Goal: Transaction & Acquisition: Purchase product/service

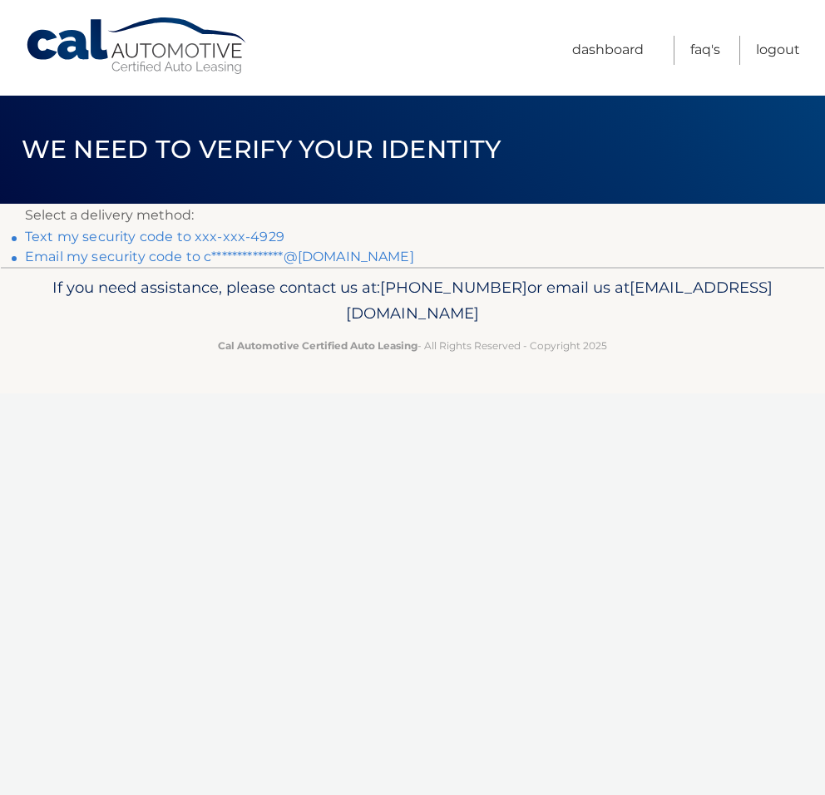
click at [191, 237] on link "Text my security code to xxx-xxx-4929" at bounding box center [154, 237] width 259 height 16
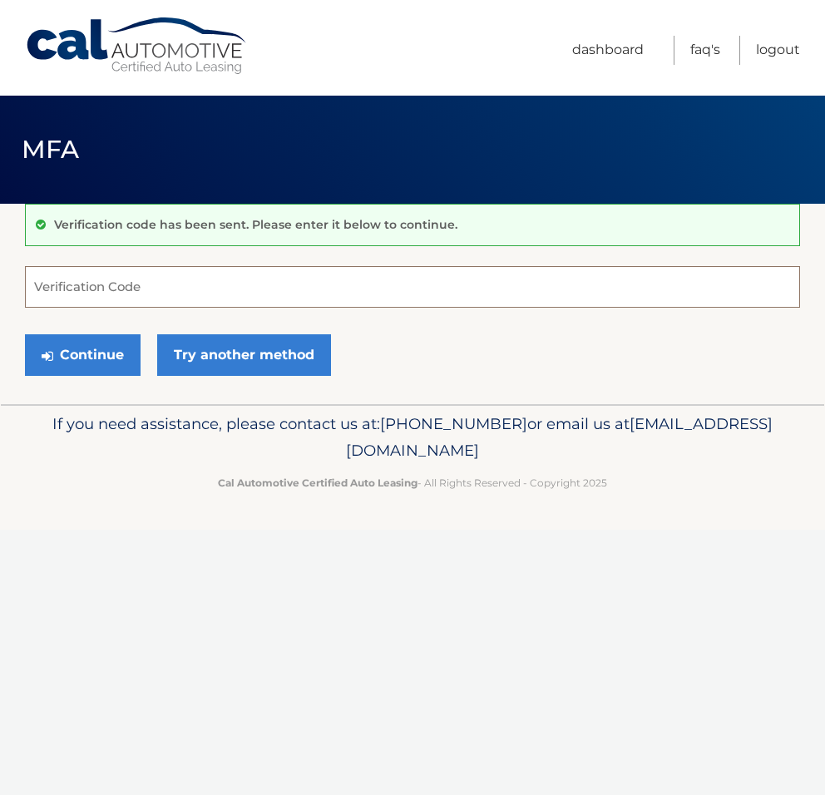
click at [160, 280] on input "Verification Code" at bounding box center [412, 287] width 775 height 42
click at [100, 279] on input "Verification Code" at bounding box center [412, 287] width 775 height 42
type input "891619"
click at [96, 355] on button "Continue" at bounding box center [83, 355] width 116 height 42
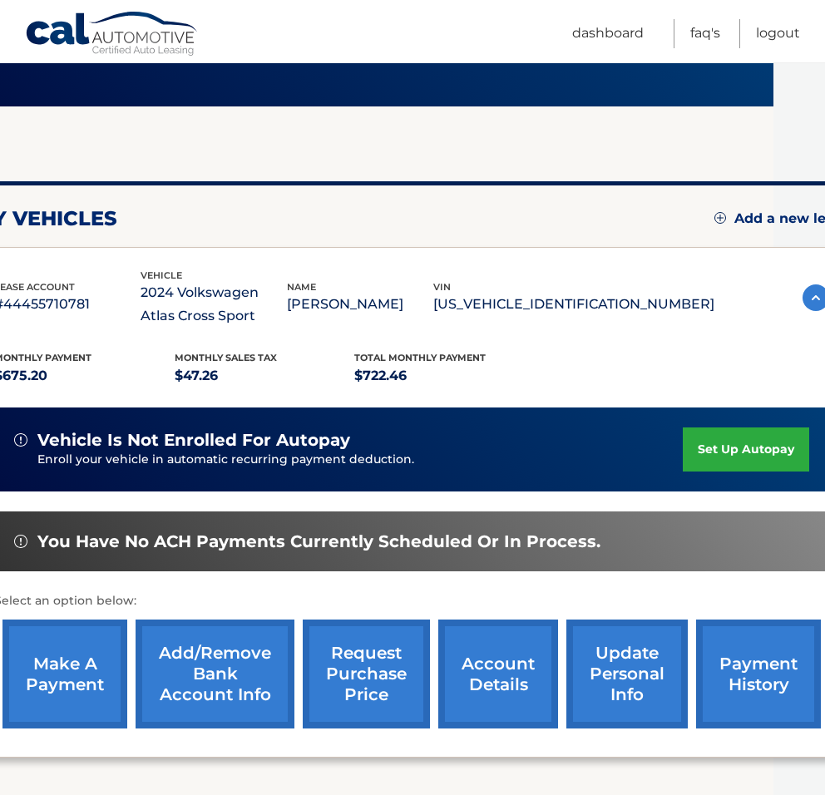
scroll to position [97, 73]
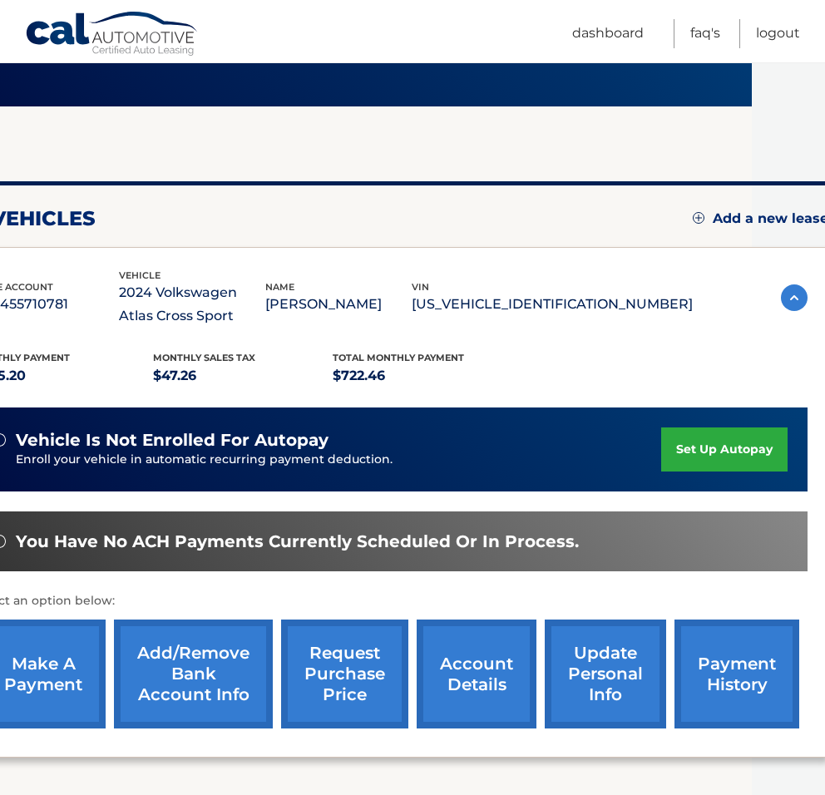
click at [722, 685] on link "payment history" at bounding box center [736, 673] width 125 height 109
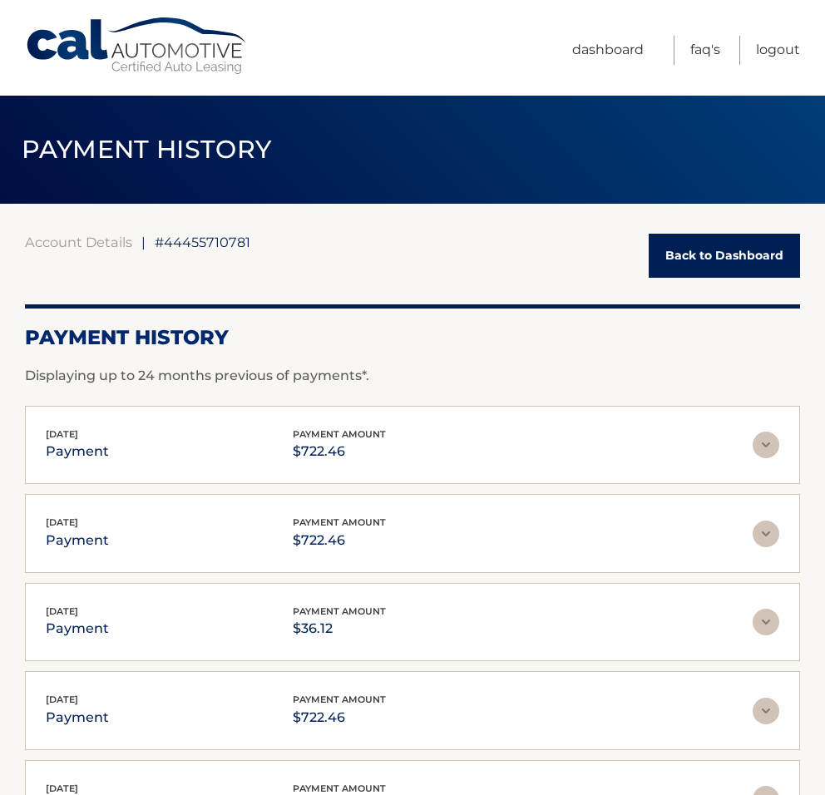
click at [721, 240] on link "Back to Dashboard" at bounding box center [723, 256] width 151 height 44
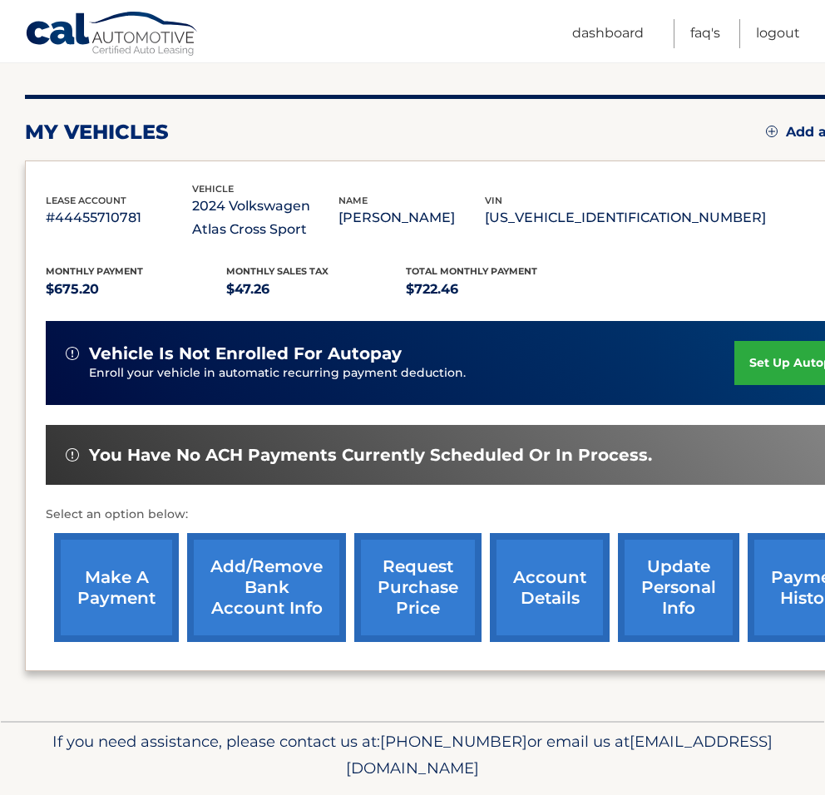
scroll to position [185, 0]
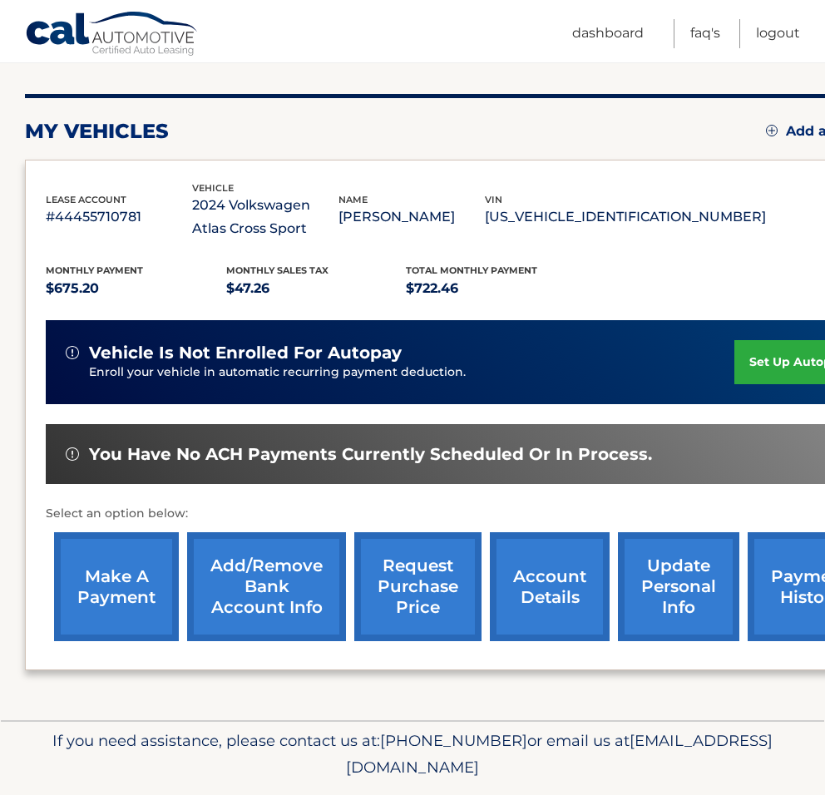
click at [121, 577] on link "make a payment" at bounding box center [116, 586] width 125 height 109
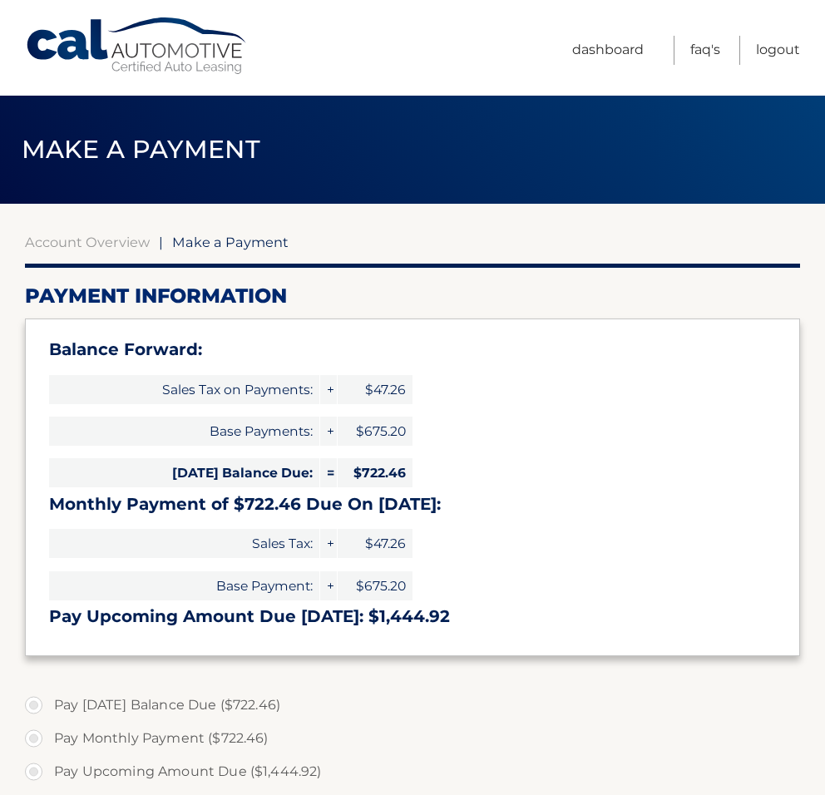
select select "NzMwNjQ2OWQtNDhhMy00NWIzLWI0NmUtYmExZDU2Yzg3ZDM1"
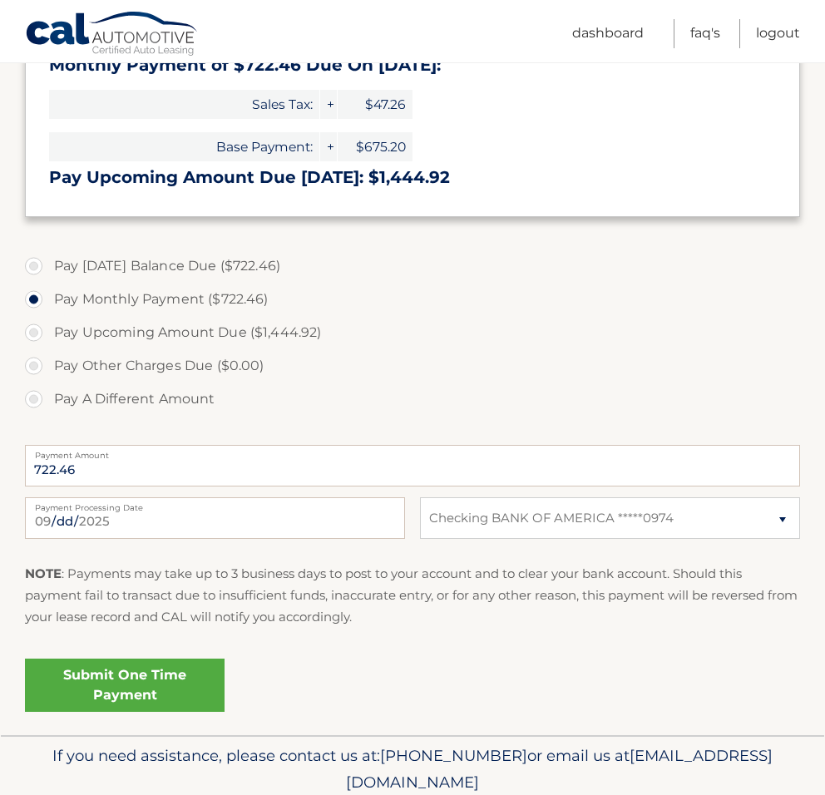
scroll to position [505, 0]
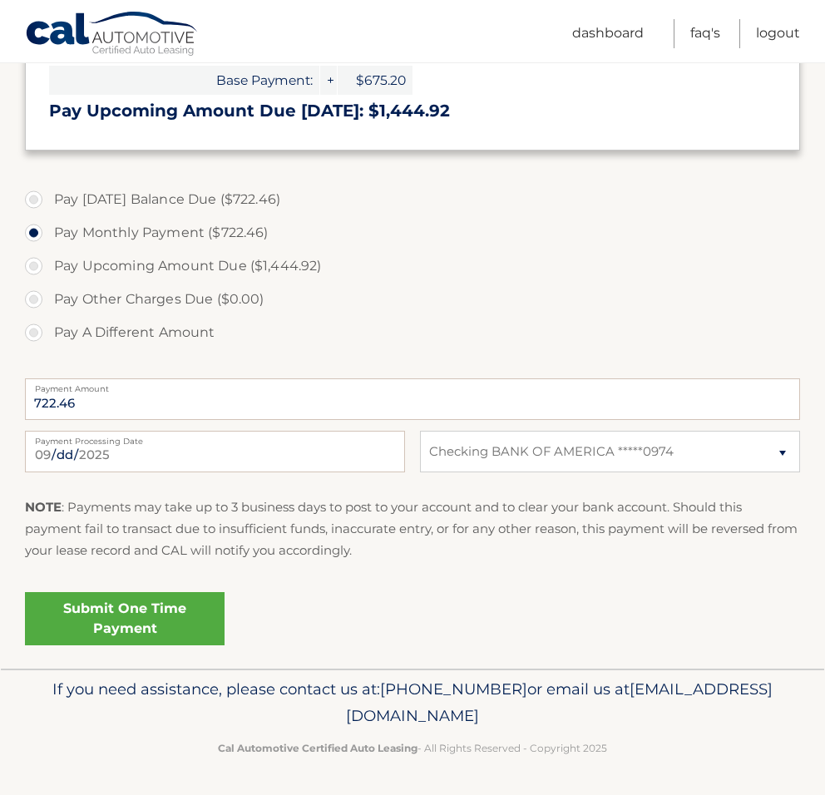
click at [96, 619] on link "Submit One Time Payment" at bounding box center [124, 618] width 199 height 53
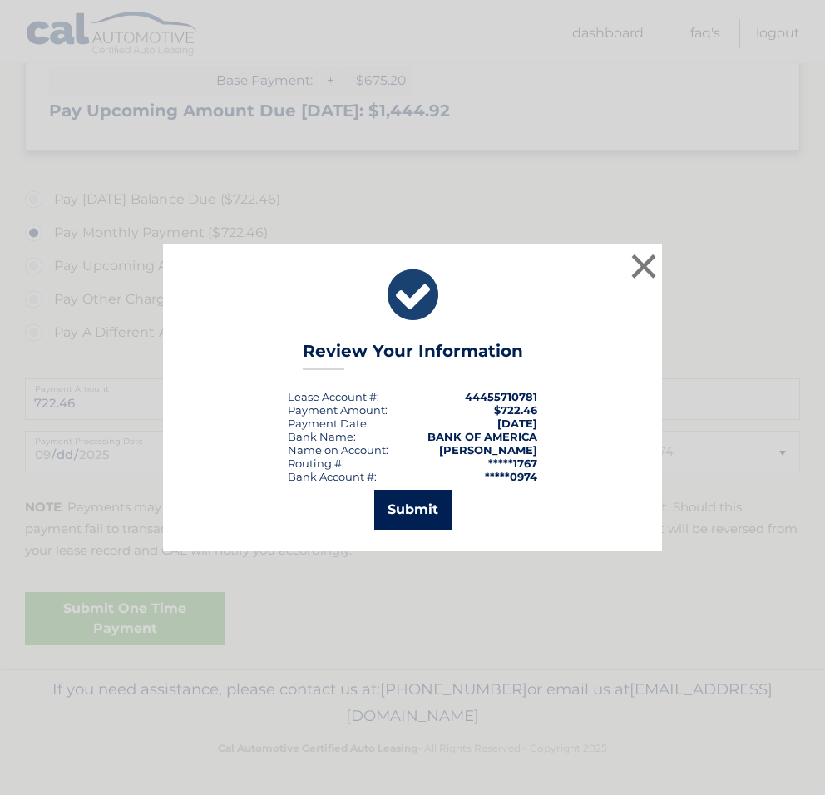
click at [406, 513] on button "Submit" at bounding box center [412, 510] width 77 height 40
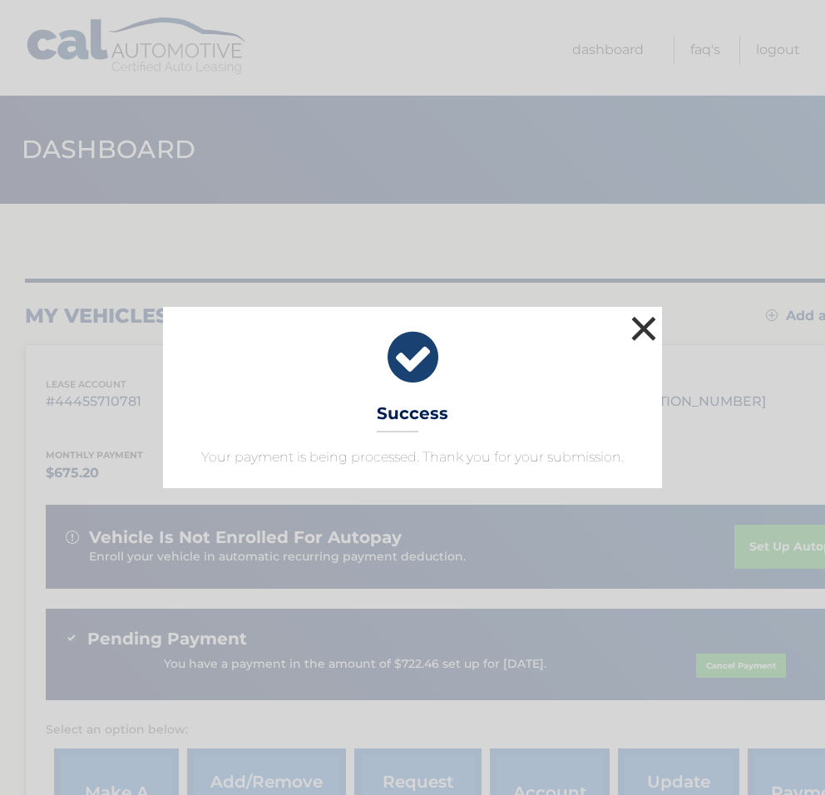
click at [643, 327] on button "×" at bounding box center [643, 328] width 33 height 33
